Goal: Information Seeking & Learning: Learn about a topic

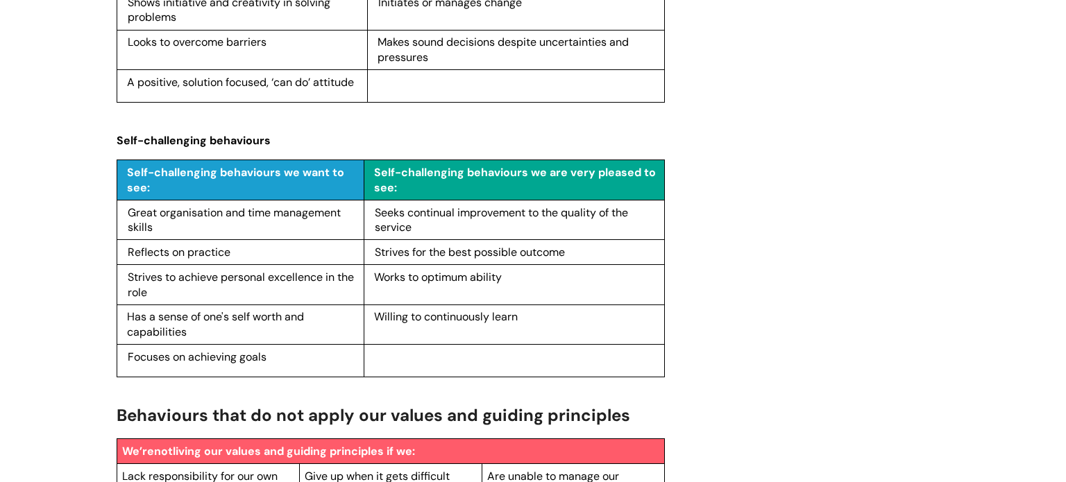
scroll to position [2713, 0]
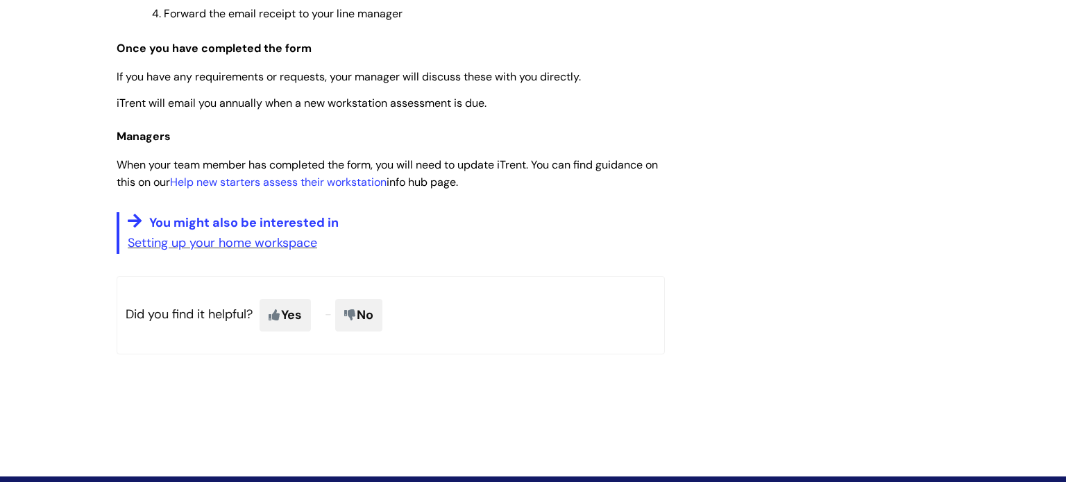
scroll to position [766, 0]
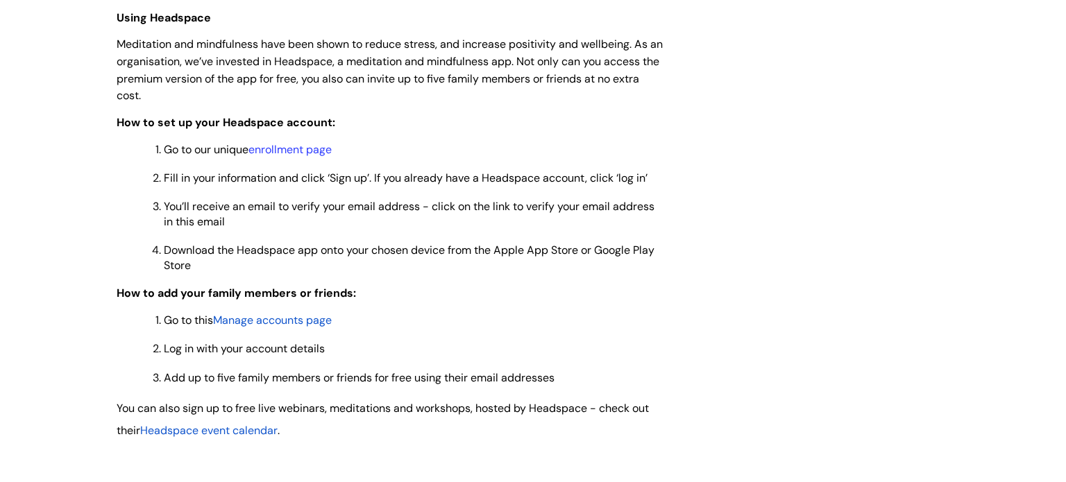
scroll to position [1127, 0]
